Goal: Task Accomplishment & Management: Manage account settings

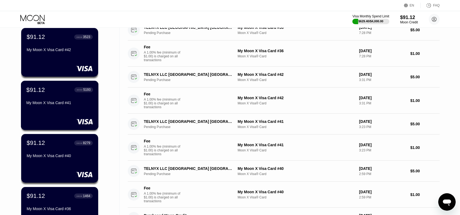
scroll to position [82, 0]
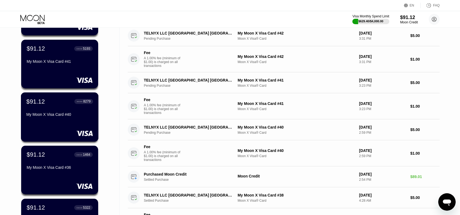
click at [66, 119] on div "My Moon X Visa Card #40" at bounding box center [59, 115] width 67 height 7
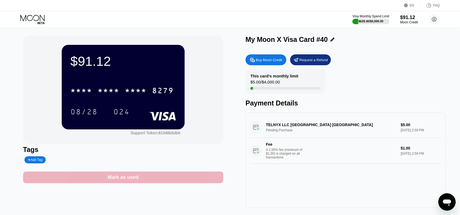
click at [160, 180] on div "Mark as used" at bounding box center [123, 177] width 200 height 12
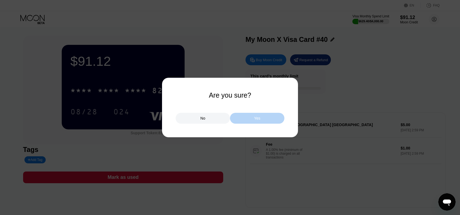
click at [253, 117] on div "Yes" at bounding box center [257, 118] width 54 height 11
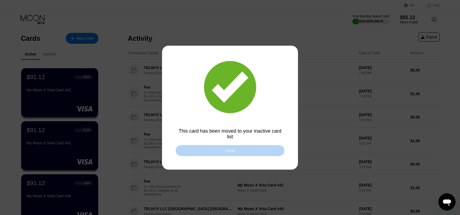
click at [221, 151] on div "Close" at bounding box center [230, 150] width 109 height 11
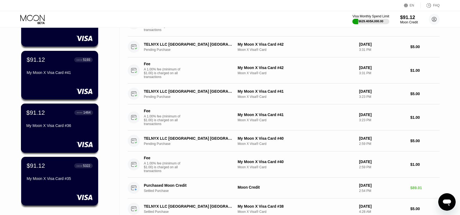
scroll to position [82, 0]
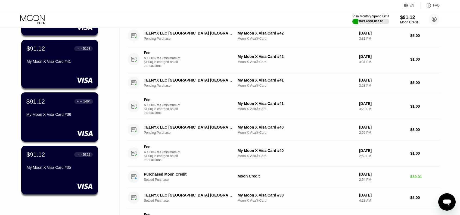
click at [62, 114] on div "My Moon X Visa Card #36" at bounding box center [59, 114] width 67 height 4
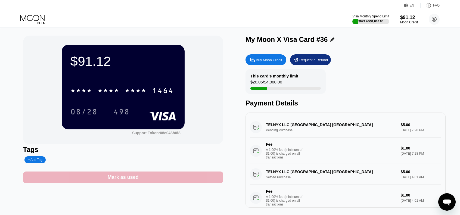
click at [188, 175] on div "Mark as used" at bounding box center [123, 177] width 200 height 12
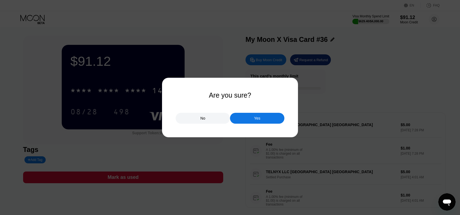
click at [270, 117] on div "Yes" at bounding box center [257, 118] width 54 height 11
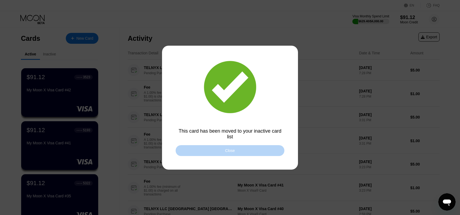
click at [250, 150] on div "Close" at bounding box center [230, 150] width 109 height 11
